Goal: Transaction & Acquisition: Purchase product/service

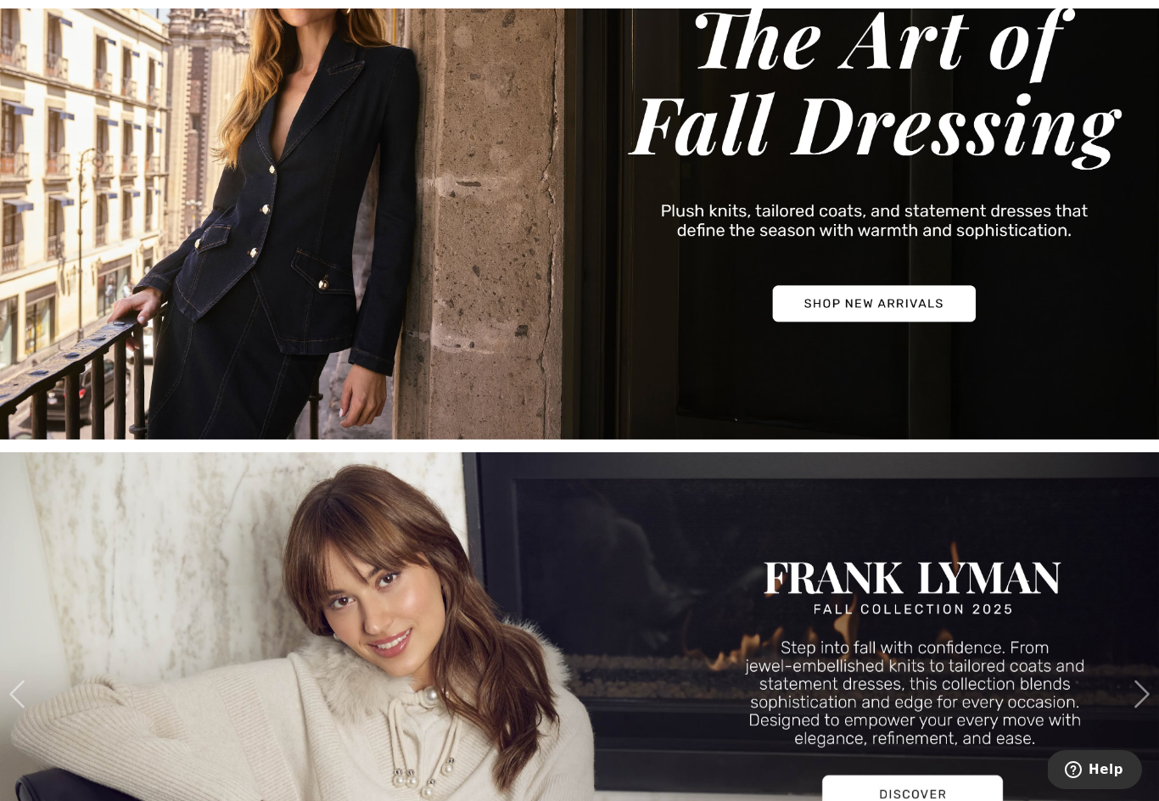
scroll to position [272, 0]
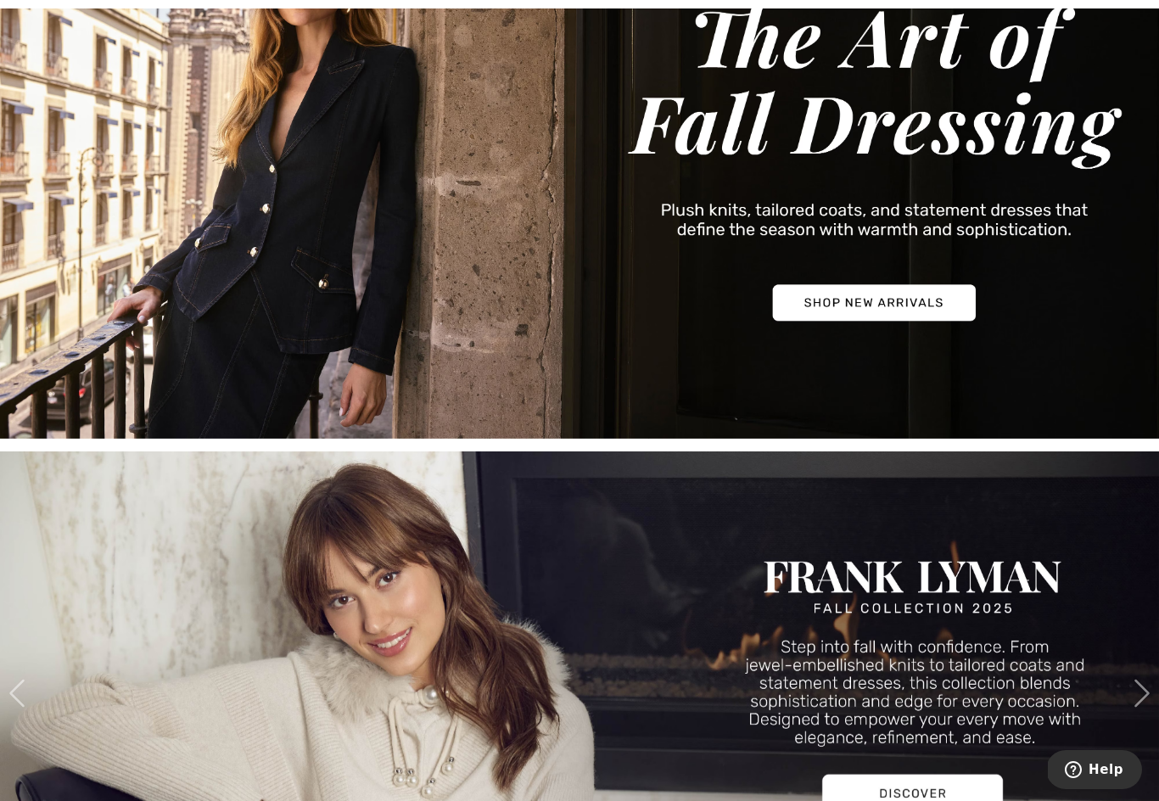
click at [948, 300] on img at bounding box center [579, 161] width 1159 height 556
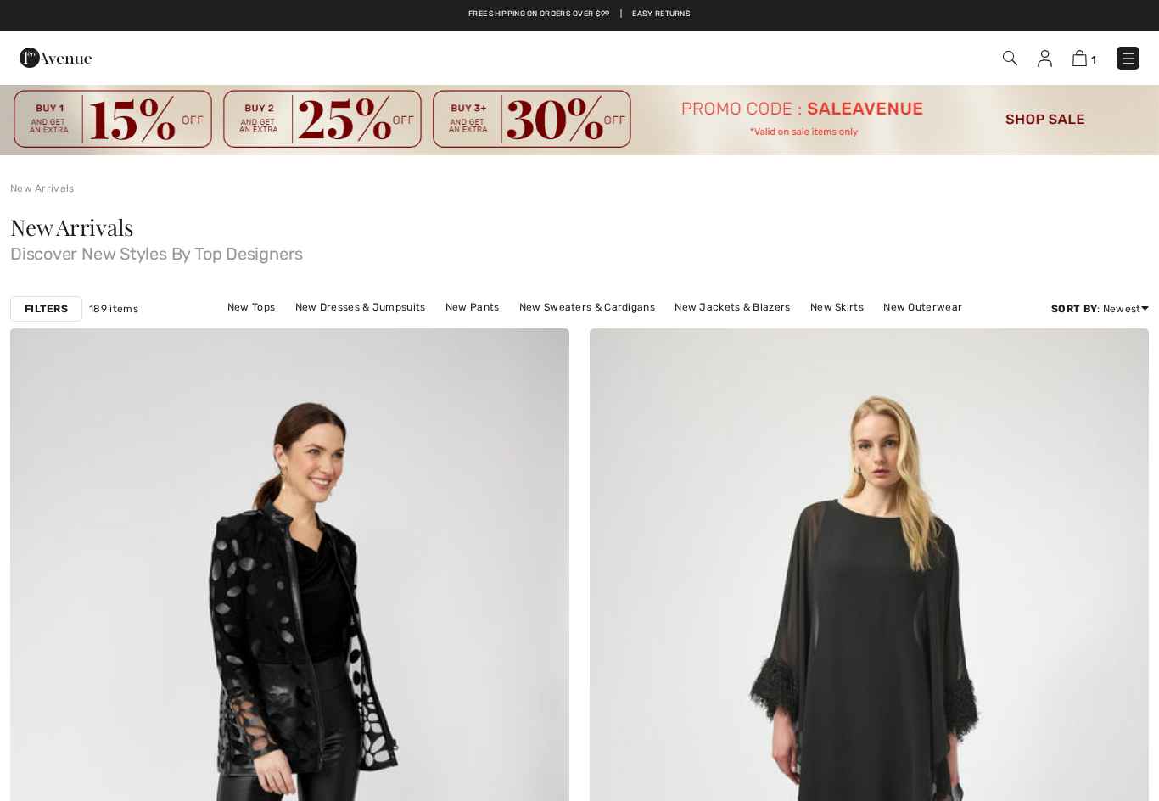
checkbox input "true"
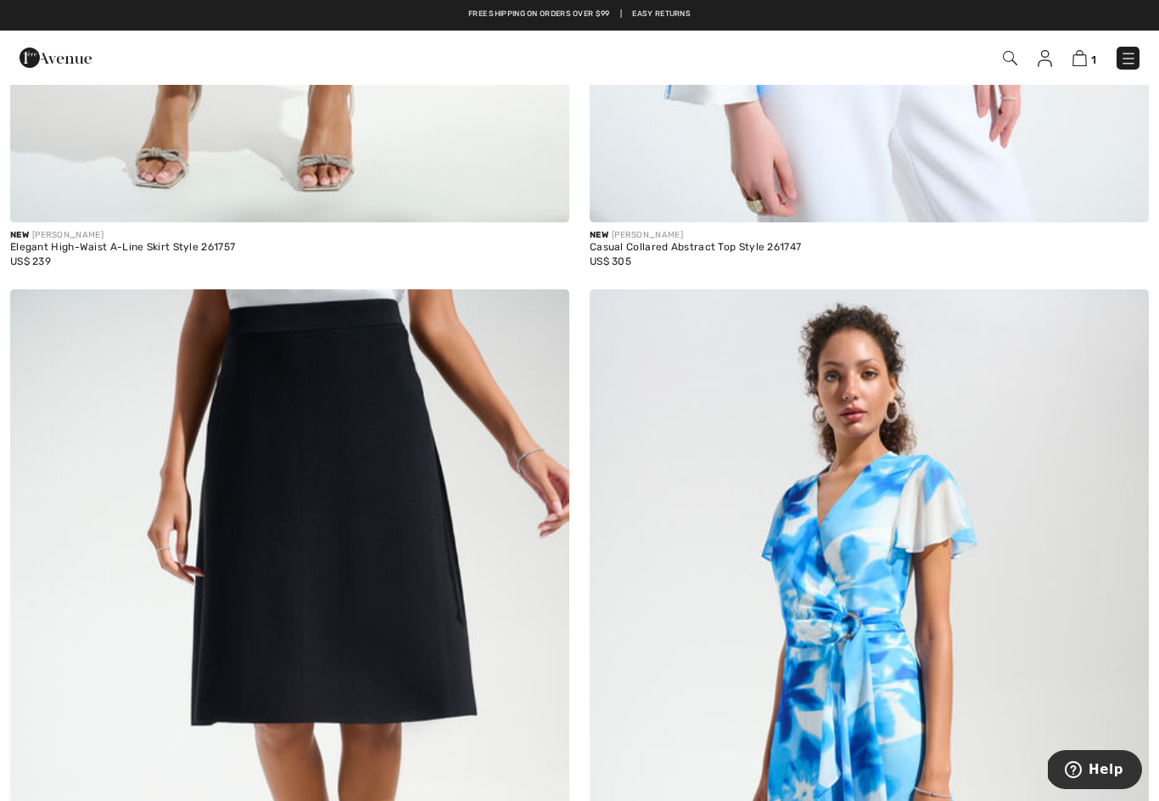
scroll to position [2754, 0]
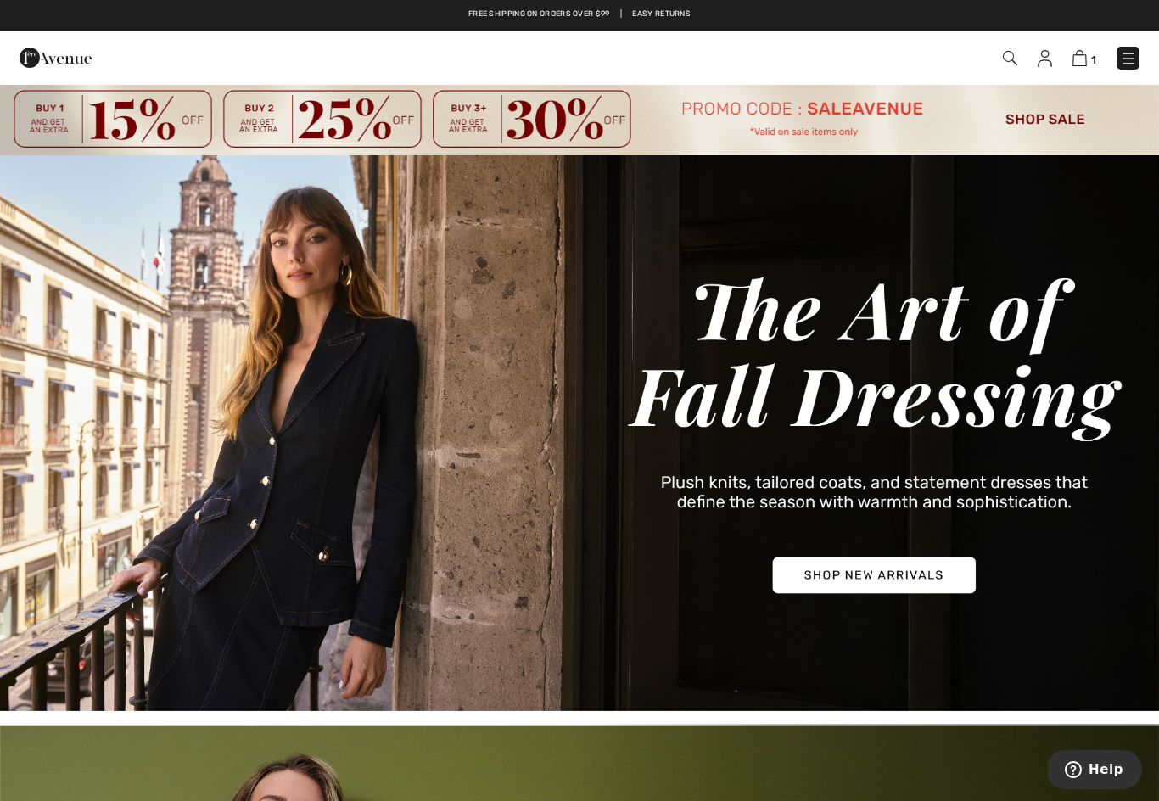
click at [879, 589] on img at bounding box center [579, 433] width 1159 height 556
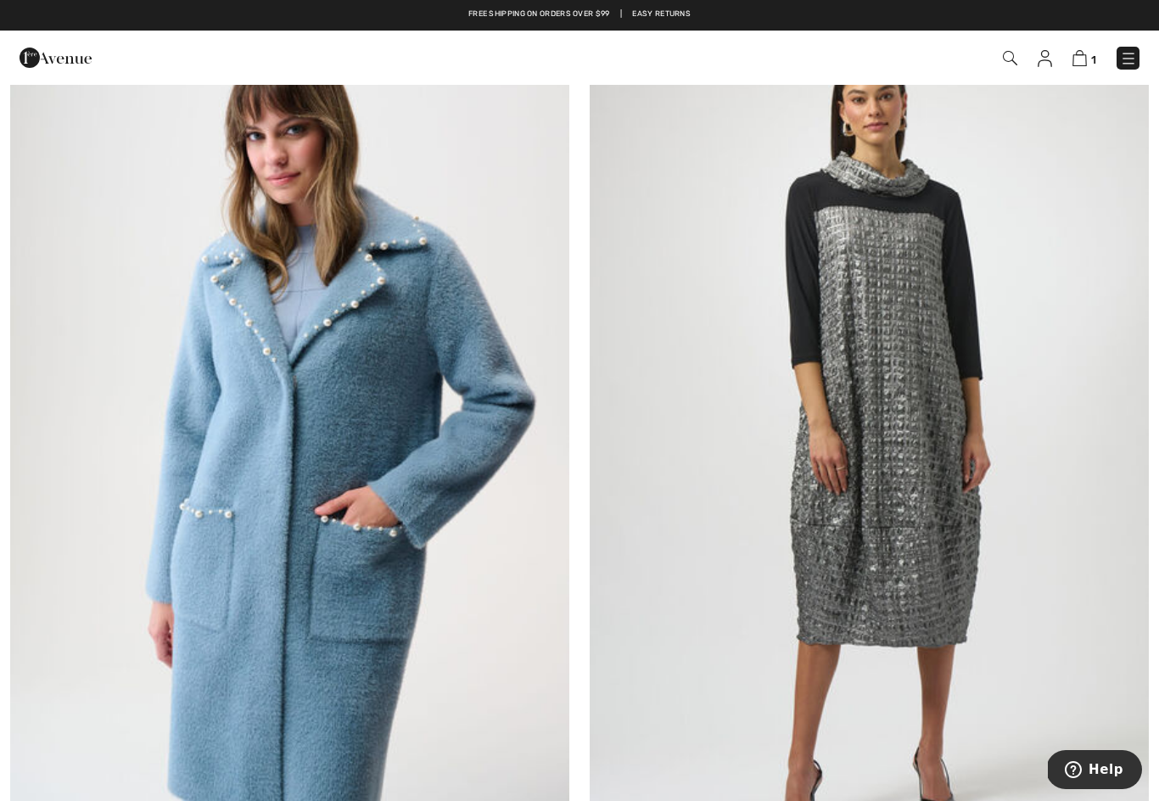
scroll to position [11575, 0]
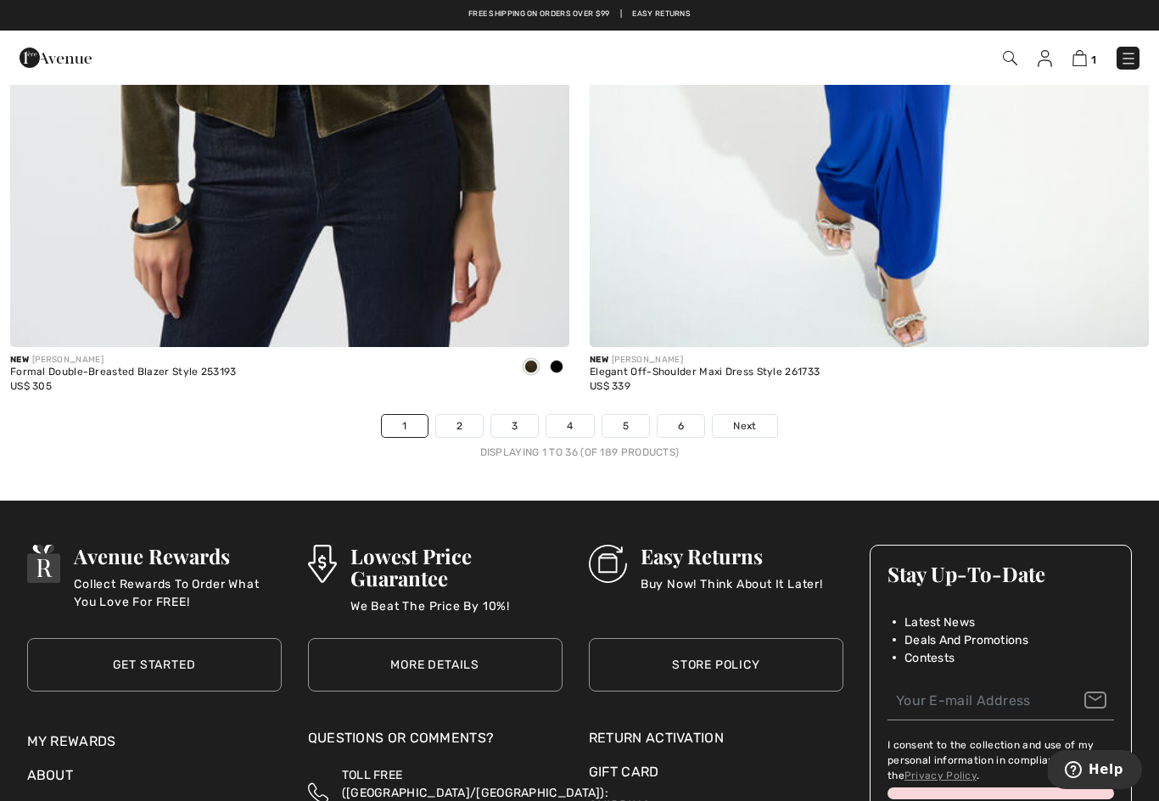
click at [445, 415] on link "2" at bounding box center [459, 426] width 47 height 22
click at [454, 415] on link "2" at bounding box center [459, 426] width 47 height 22
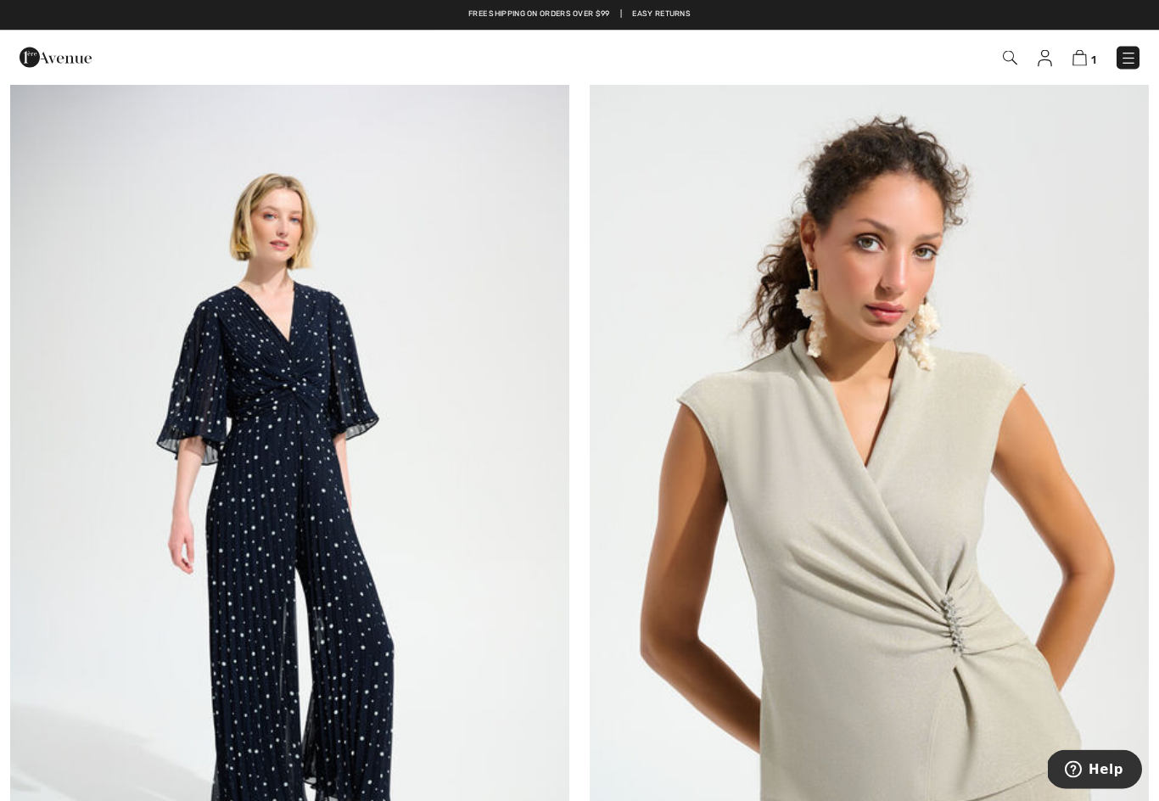
scroll to position [2982, 0]
click at [271, 510] on img at bounding box center [289, 482] width 559 height 839
click at [277, 492] on img at bounding box center [289, 482] width 559 height 839
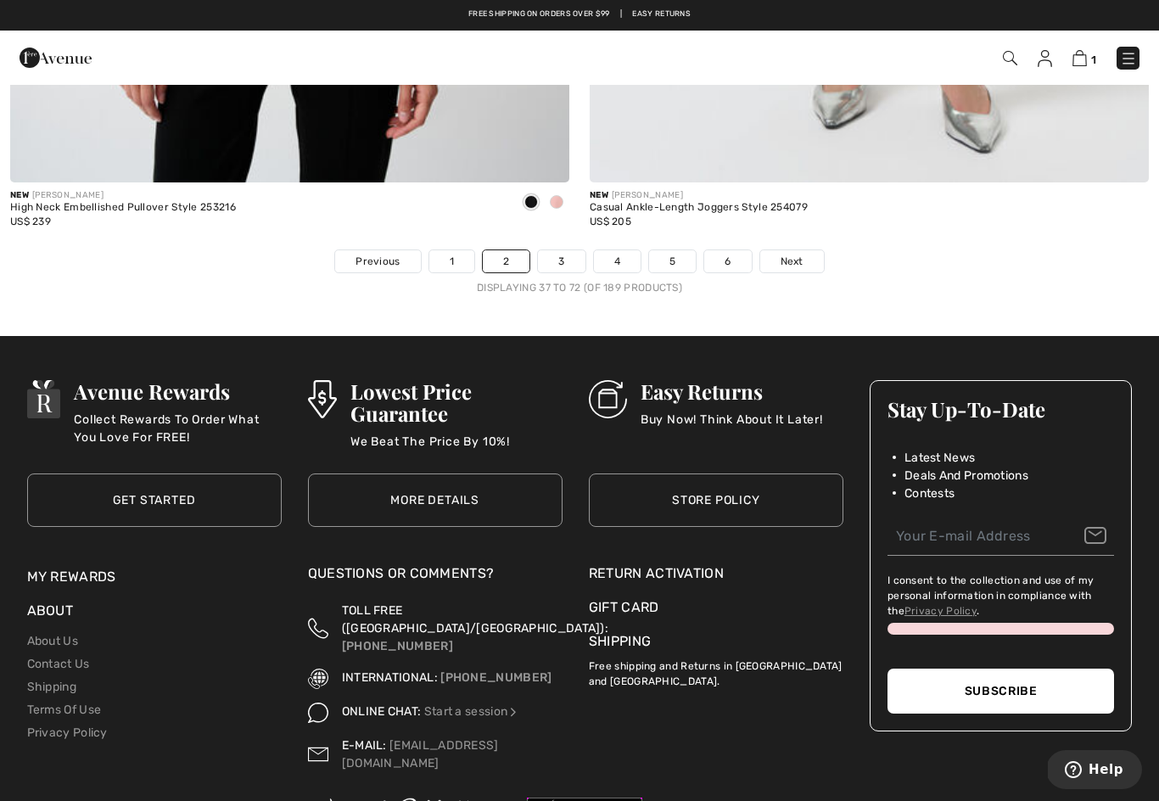
scroll to position [16772, 0]
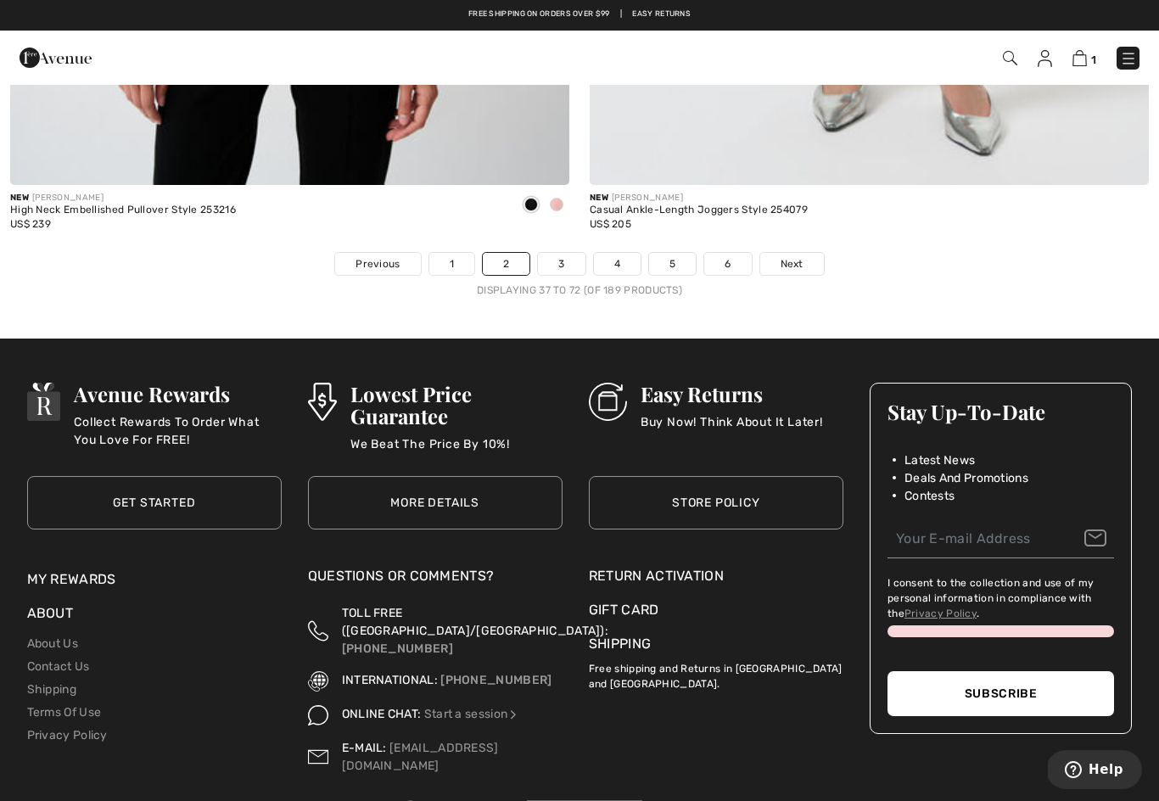
click at [557, 253] on link "3" at bounding box center [561, 264] width 47 height 22
click at [567, 253] on link "3" at bounding box center [561, 264] width 47 height 22
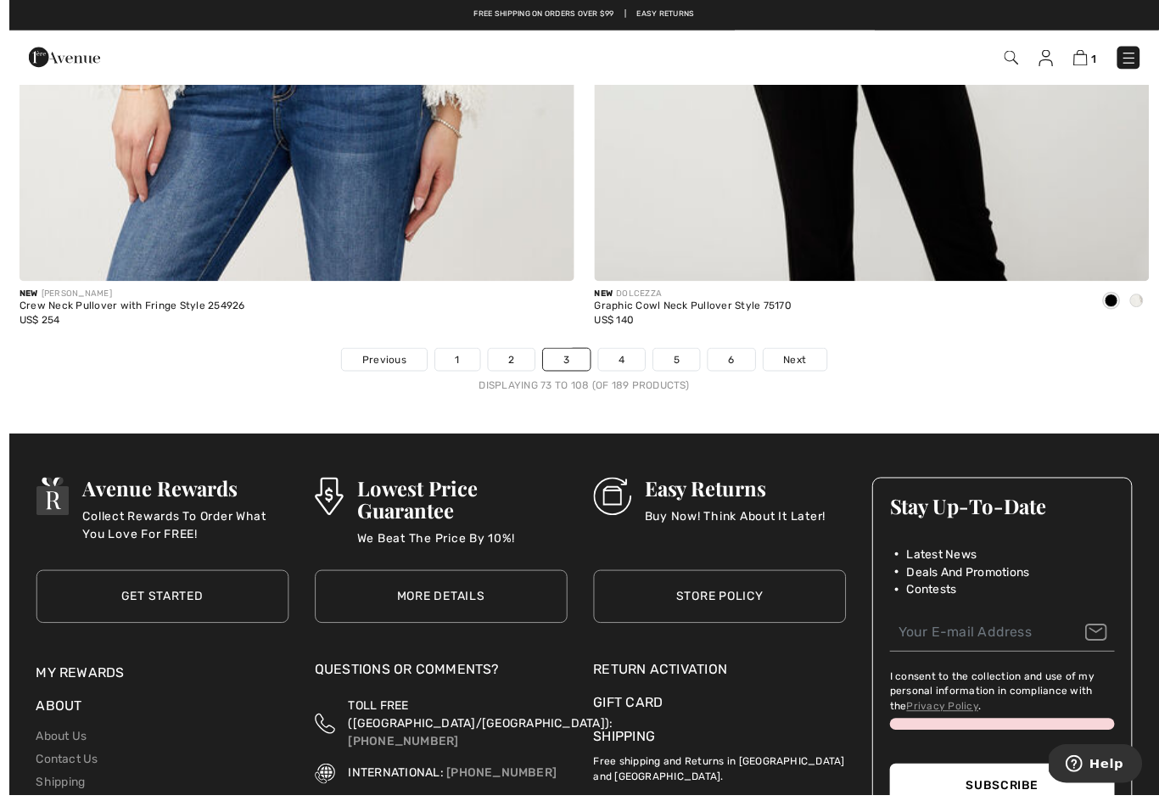
scroll to position [16669, 0]
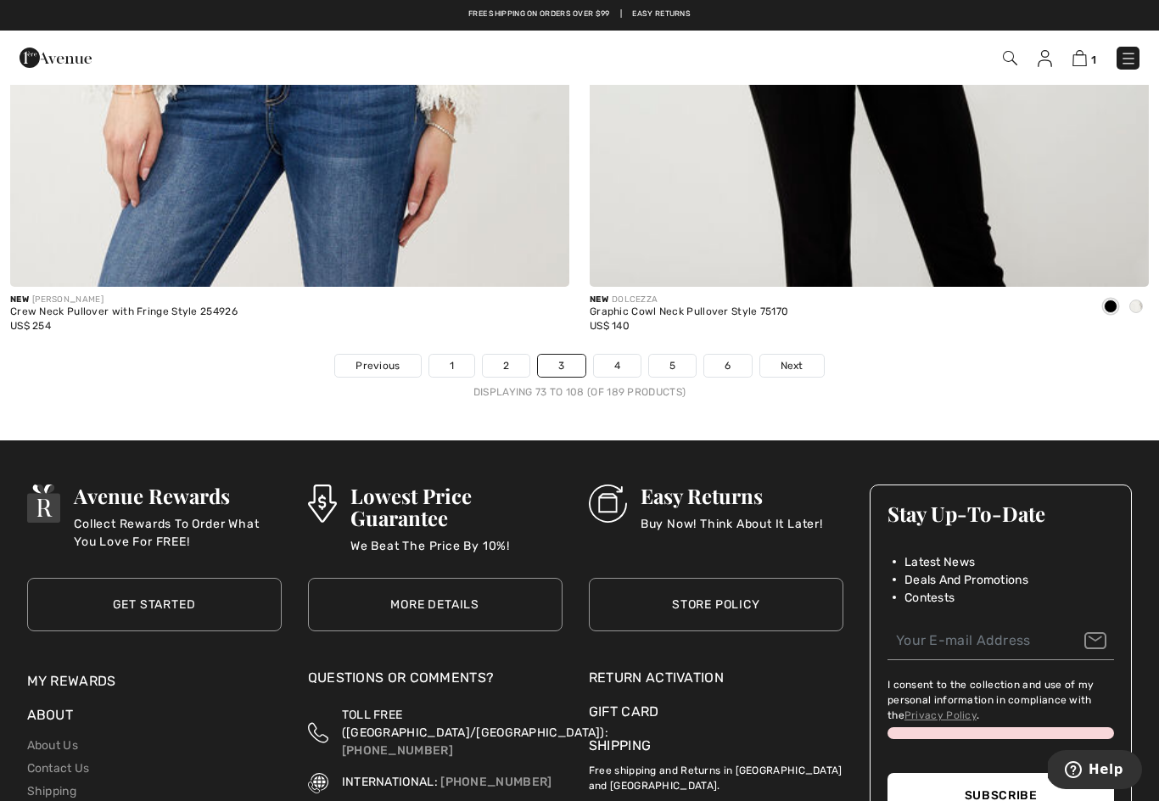
click at [618, 355] on link "4" at bounding box center [617, 366] width 47 height 22
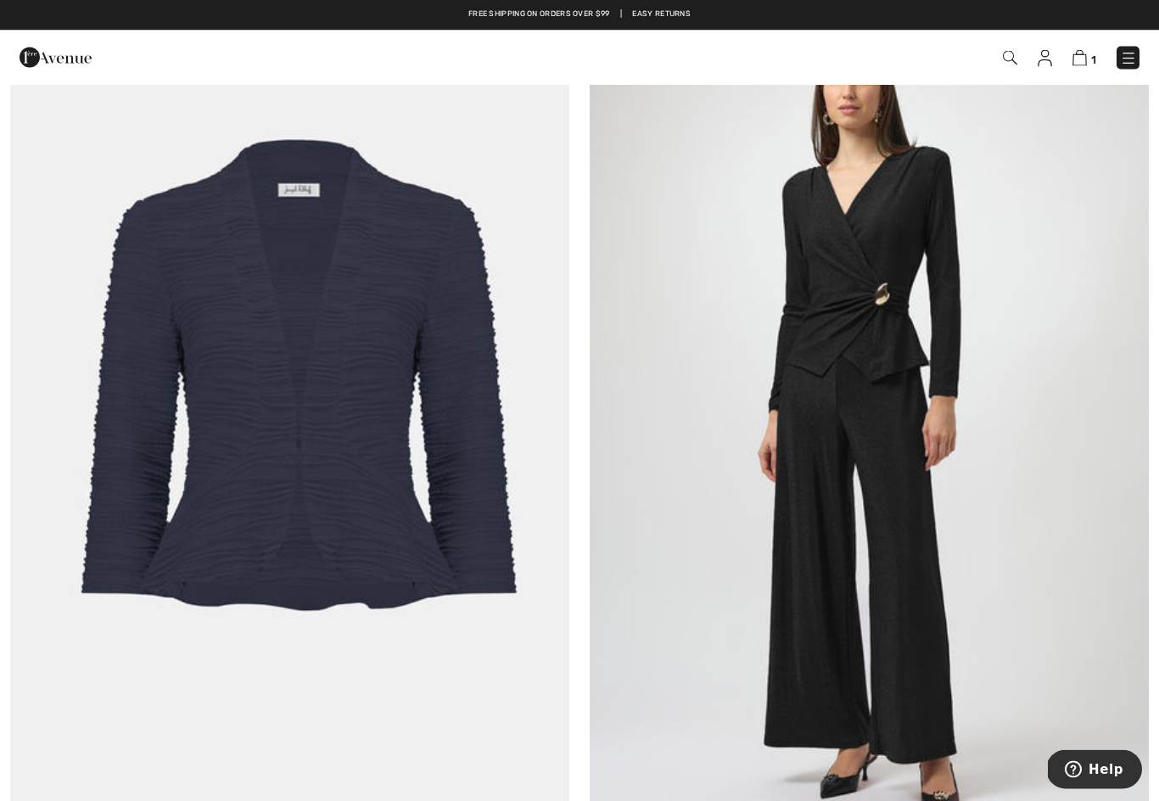
scroll to position [13402, 0]
click at [410, 484] on img at bounding box center [289, 419] width 559 height 839
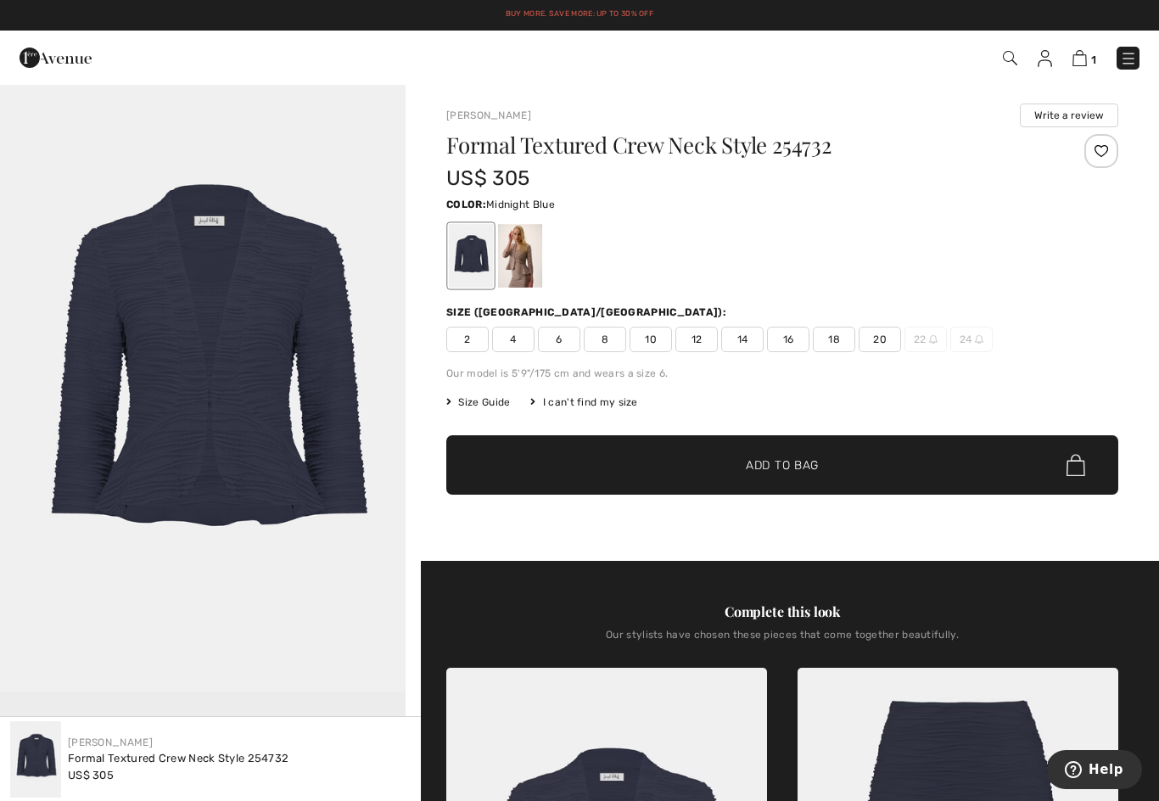
click at [528, 255] on div at bounding box center [520, 256] width 44 height 64
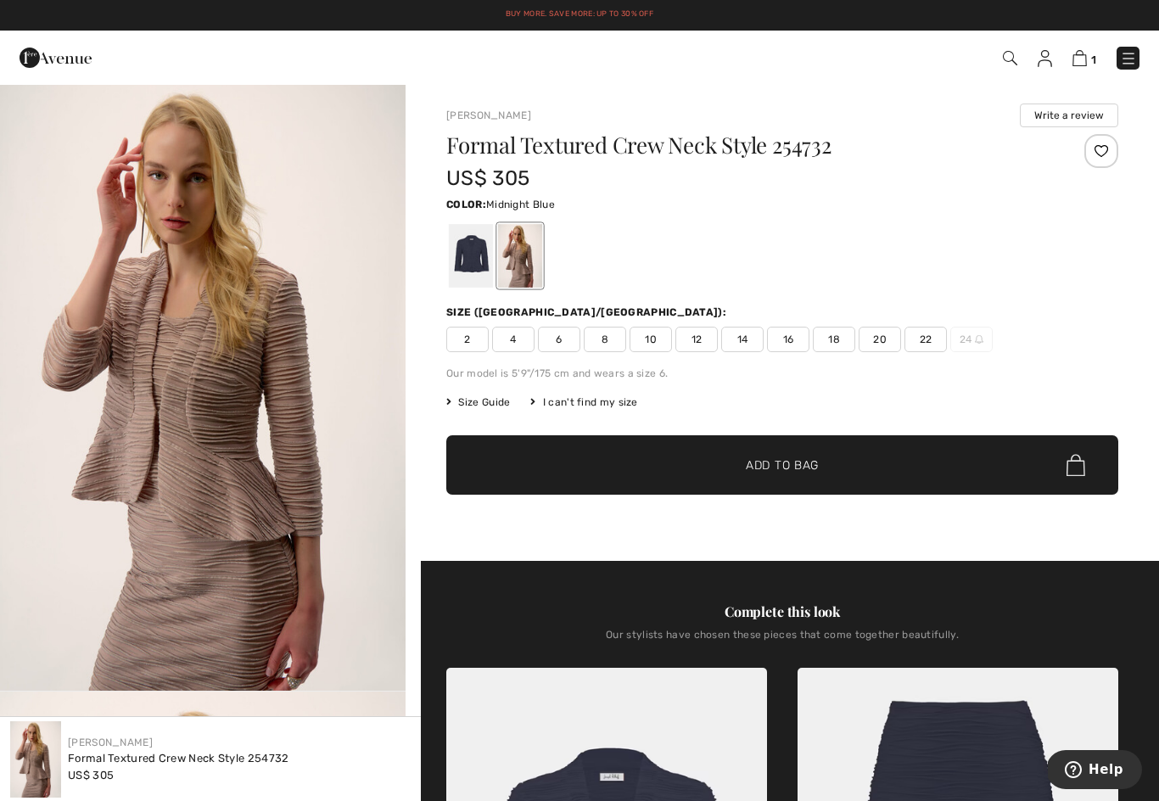
click at [475, 266] on div at bounding box center [471, 256] width 44 height 64
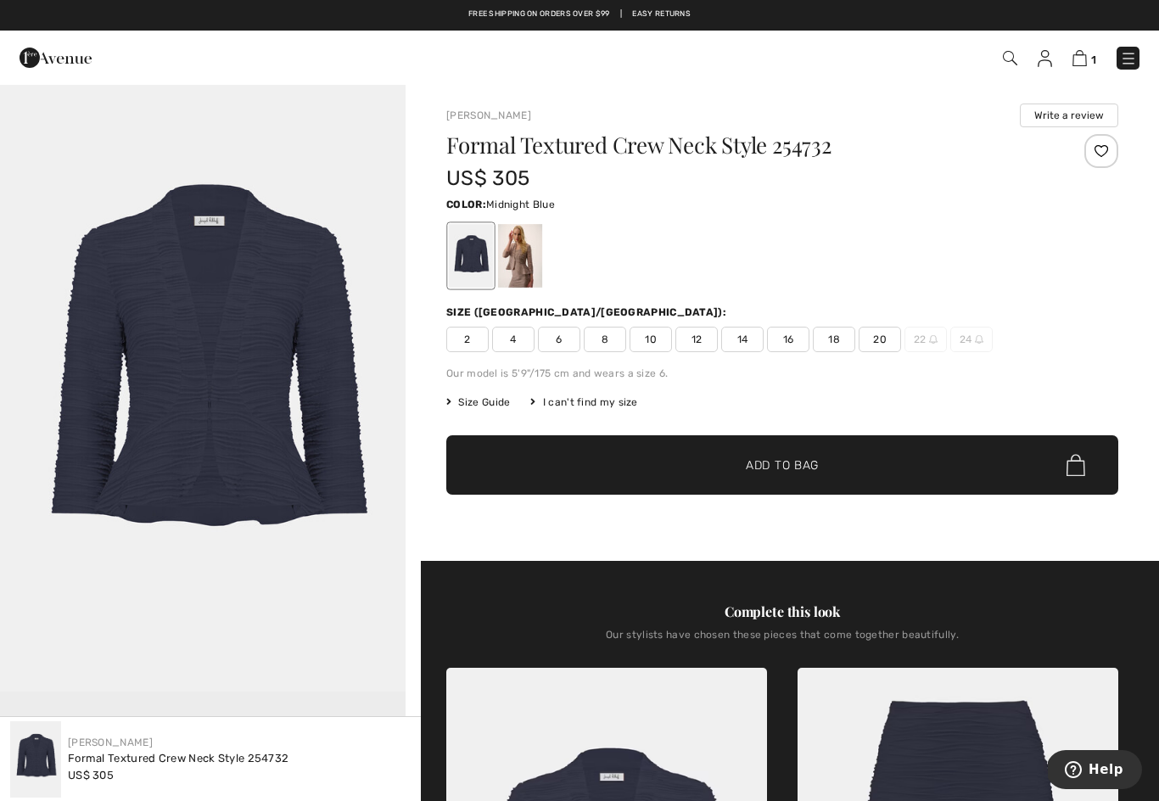
click at [517, 256] on div at bounding box center [520, 256] width 44 height 64
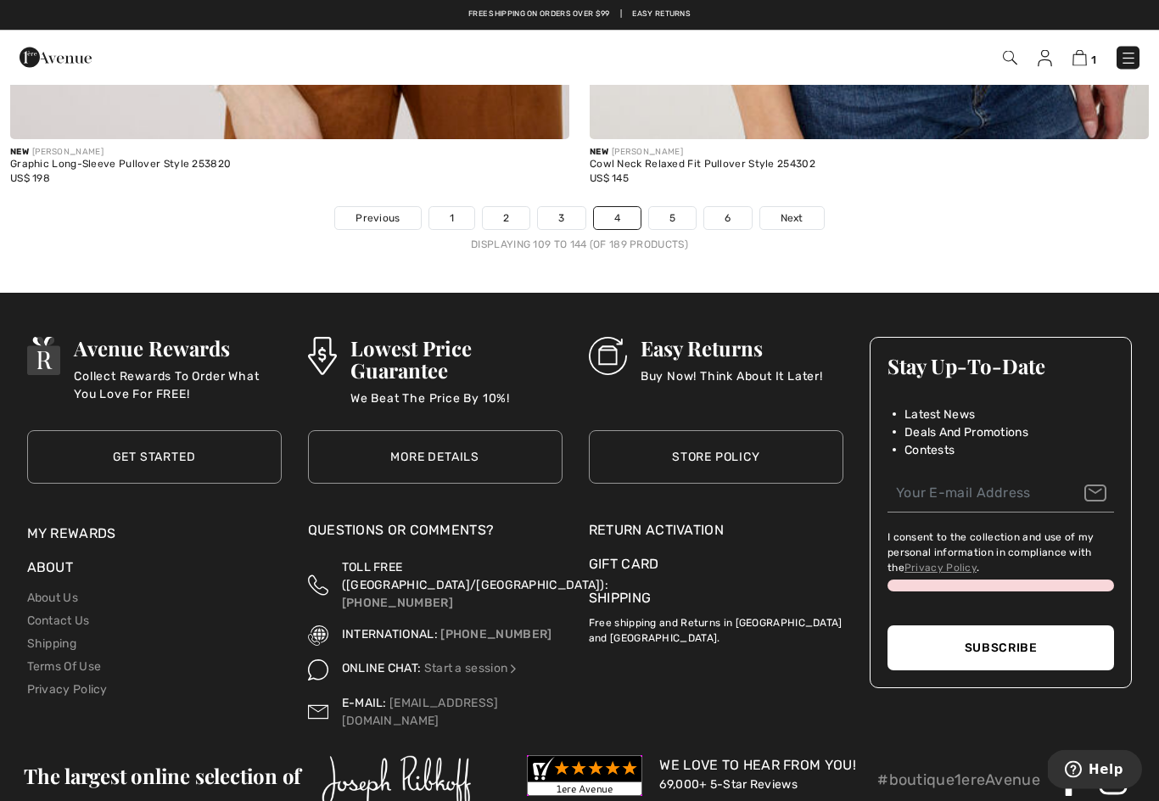
scroll to position [16854, 0]
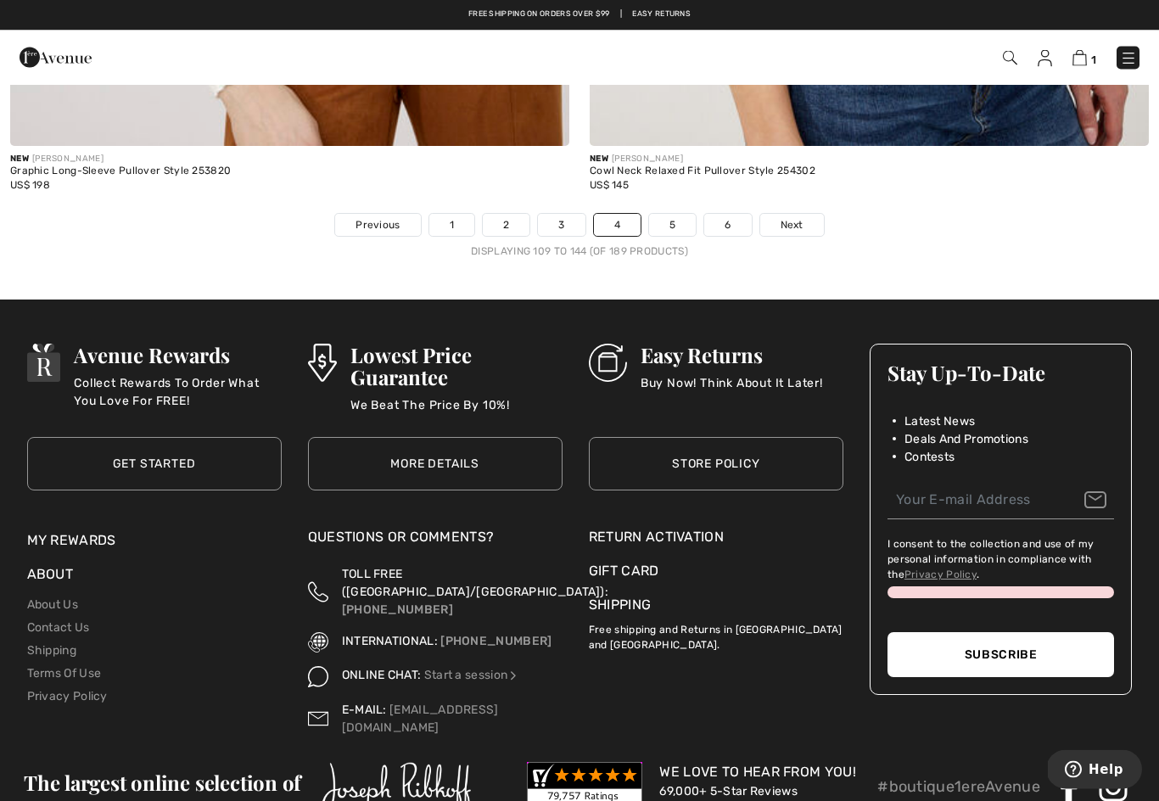
click at [688, 222] on link "5" at bounding box center [672, 226] width 47 height 22
click at [675, 215] on link "5" at bounding box center [672, 226] width 47 height 22
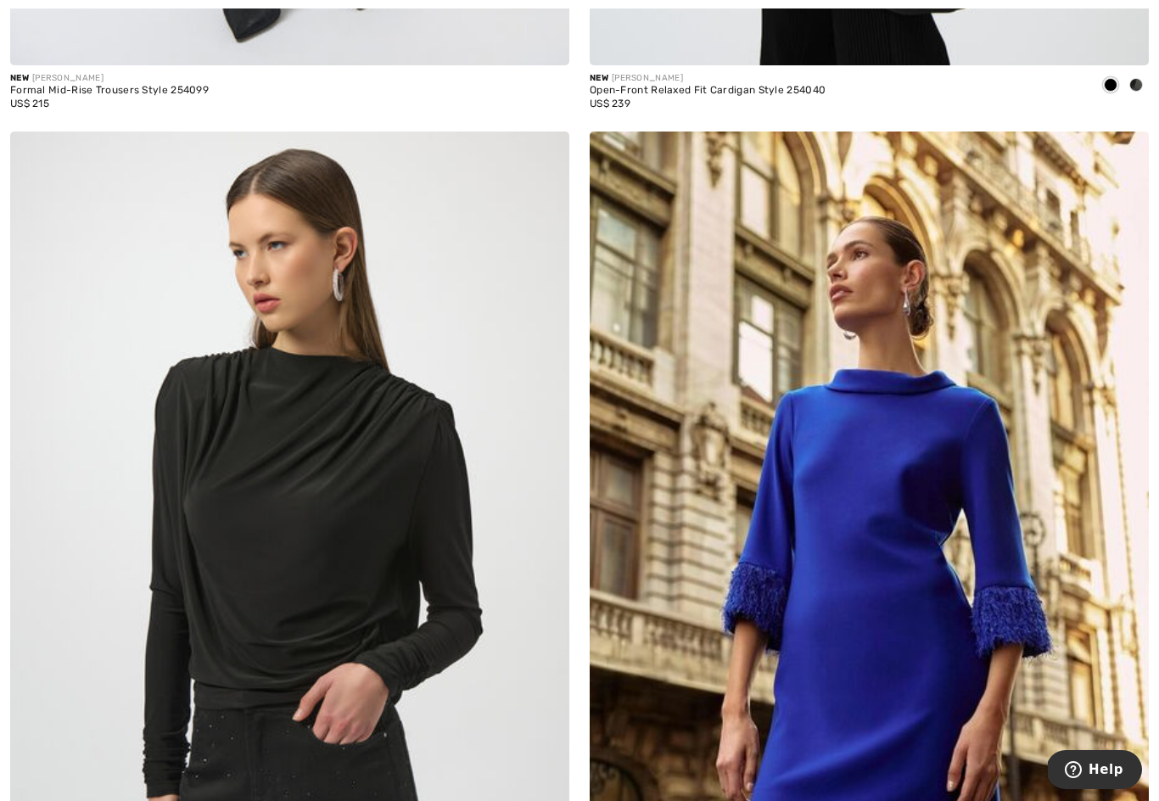
scroll to position [8569, 0]
